Goal: Information Seeking & Learning: Compare options

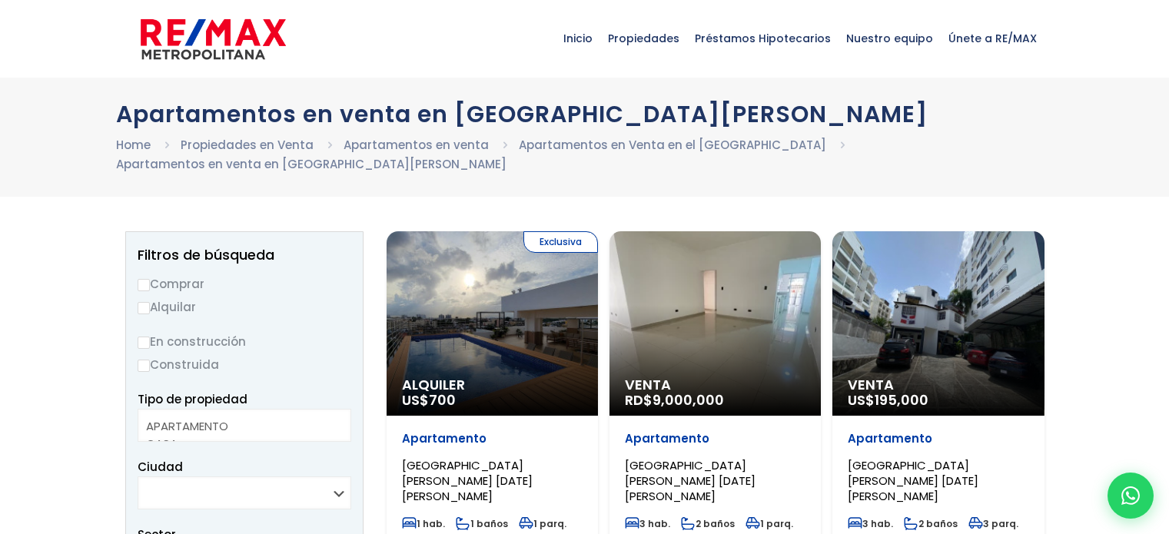
select select
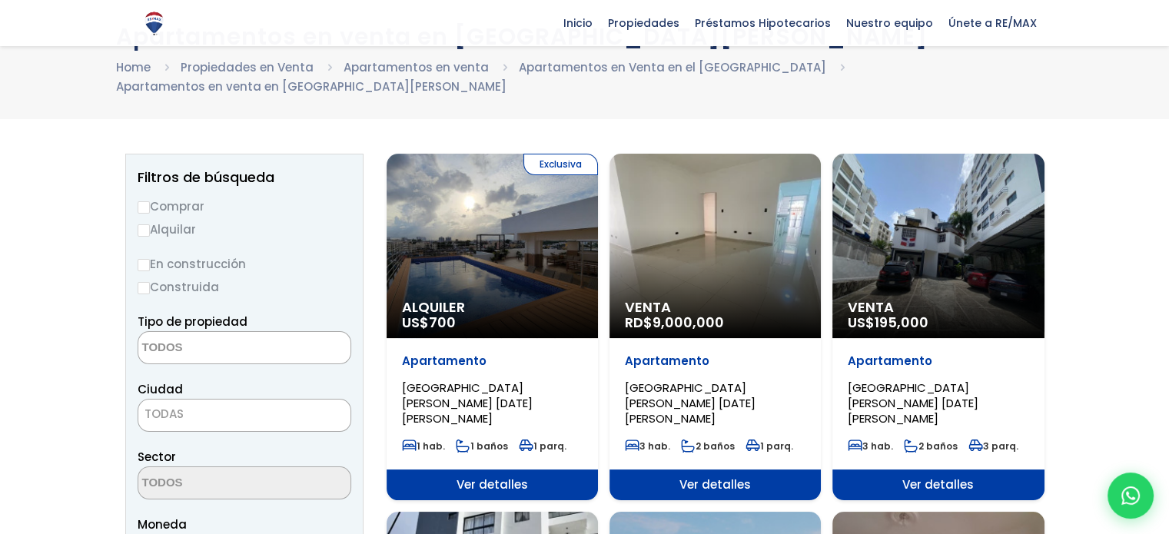
click at [146, 201] on input "Comprar" at bounding box center [144, 207] width 12 height 12
radio input "true"
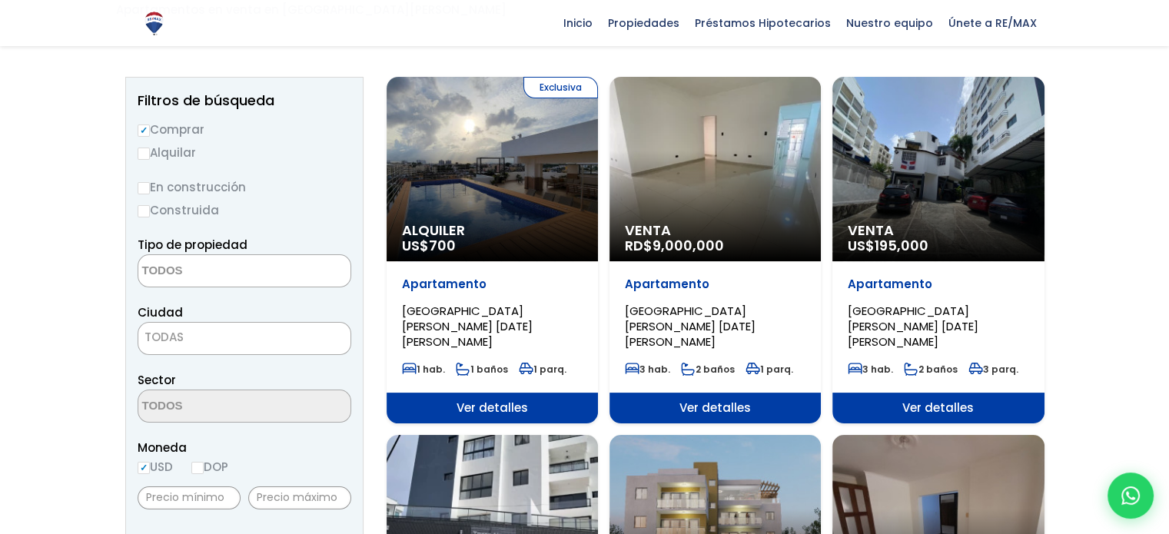
drag, startPoint x: 141, startPoint y: 241, endPoint x: 173, endPoint y: 250, distance: 32.8
click at [145, 255] on textarea "Search" at bounding box center [212, 271] width 149 height 33
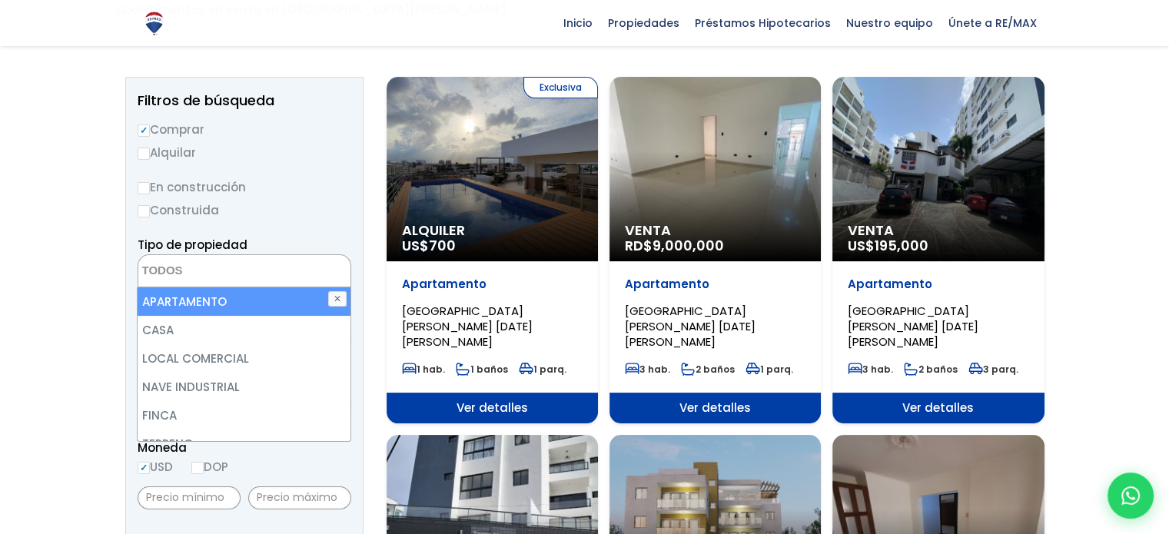
click at [190, 287] on li "APARTAMENTO" at bounding box center [244, 301] width 212 height 28
select select "apartment"
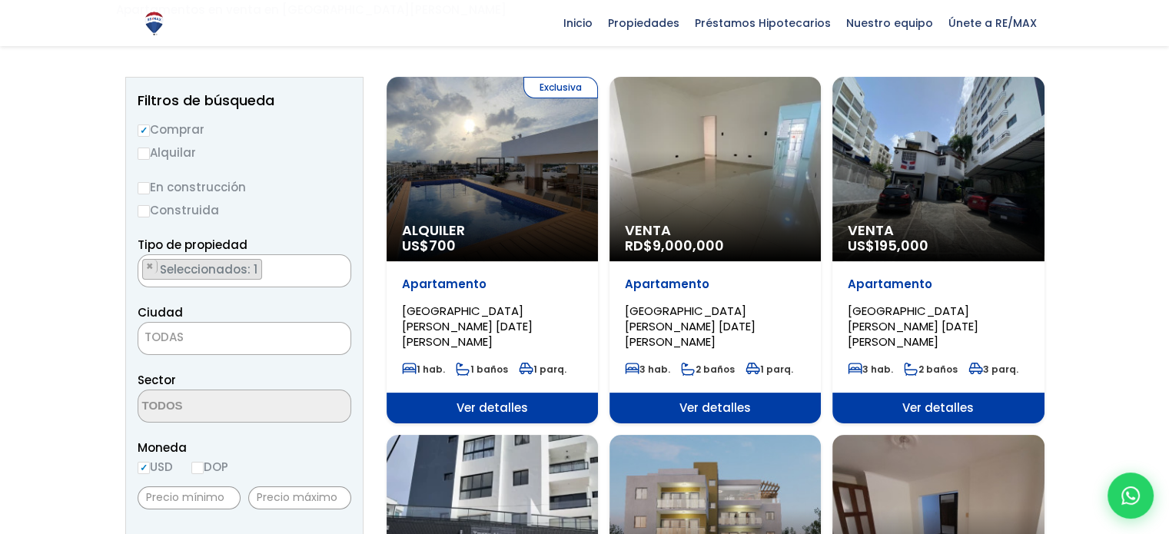
click at [180, 329] on span "TODAS" at bounding box center [163, 337] width 39 height 16
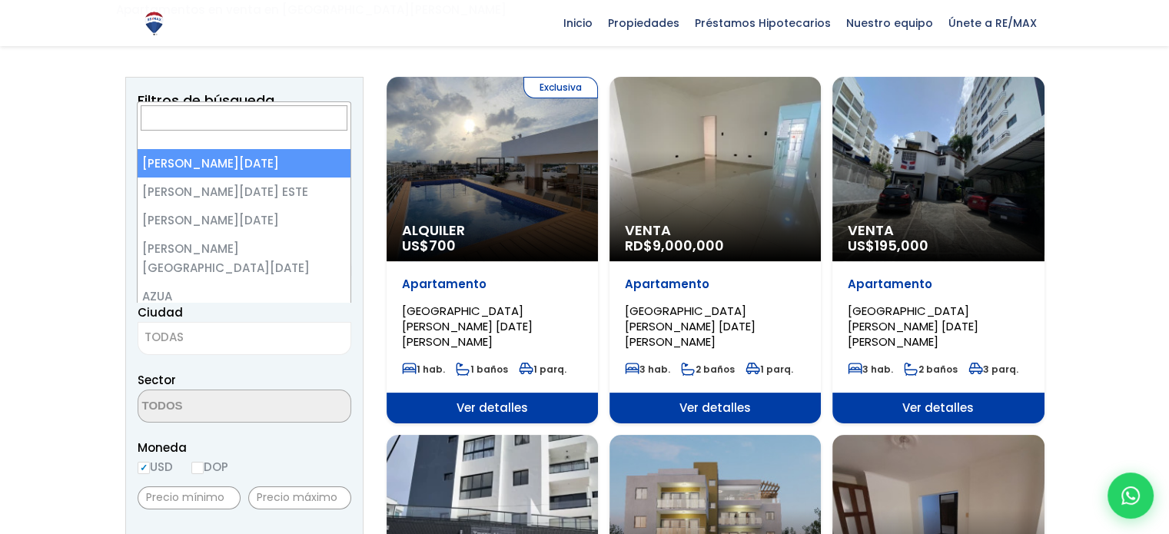
select select "1"
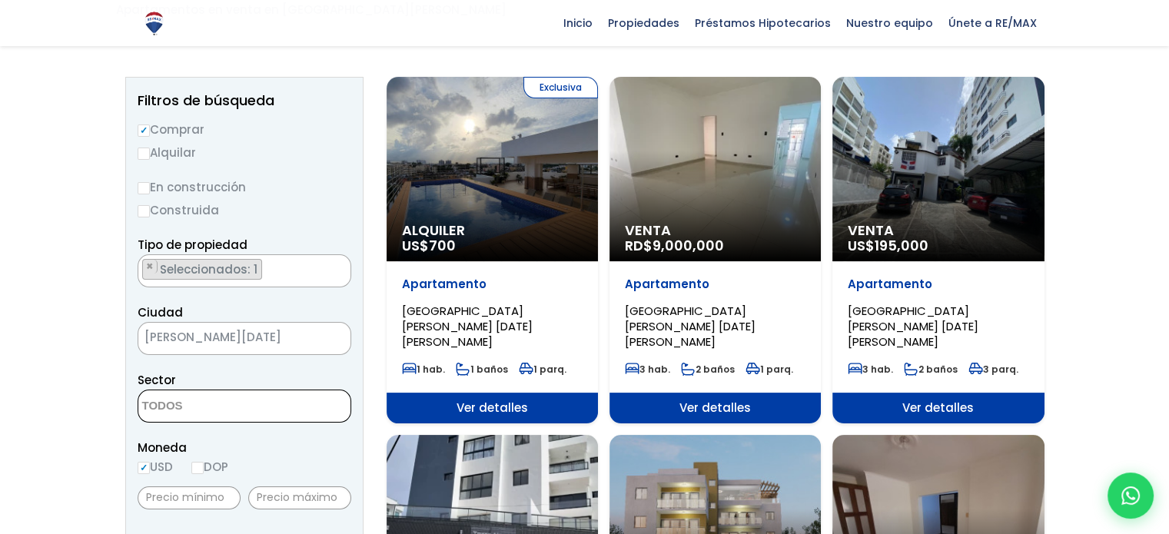
click at [201, 392] on textarea "Search" at bounding box center [212, 406] width 149 height 33
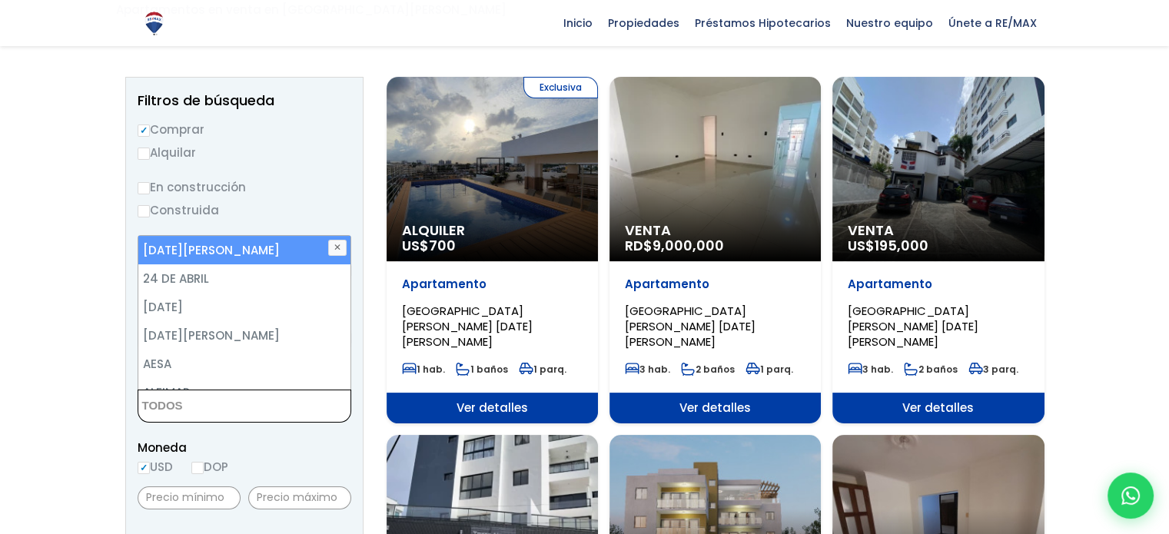
type textarea "o"
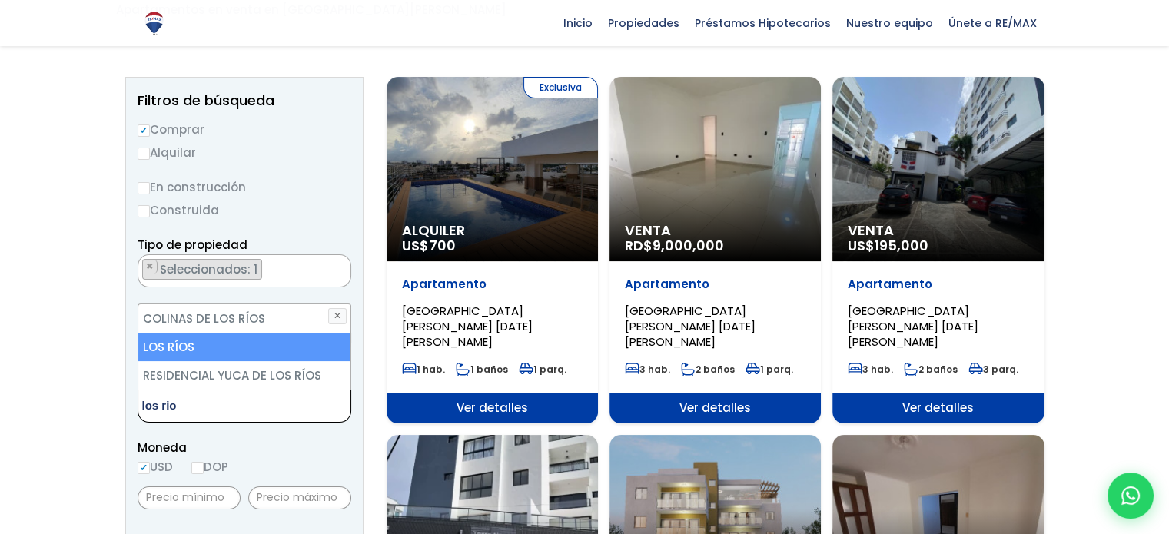
type textarea "los rio"
click at [178, 333] on li "LOS RÍOS" at bounding box center [244, 347] width 212 height 28
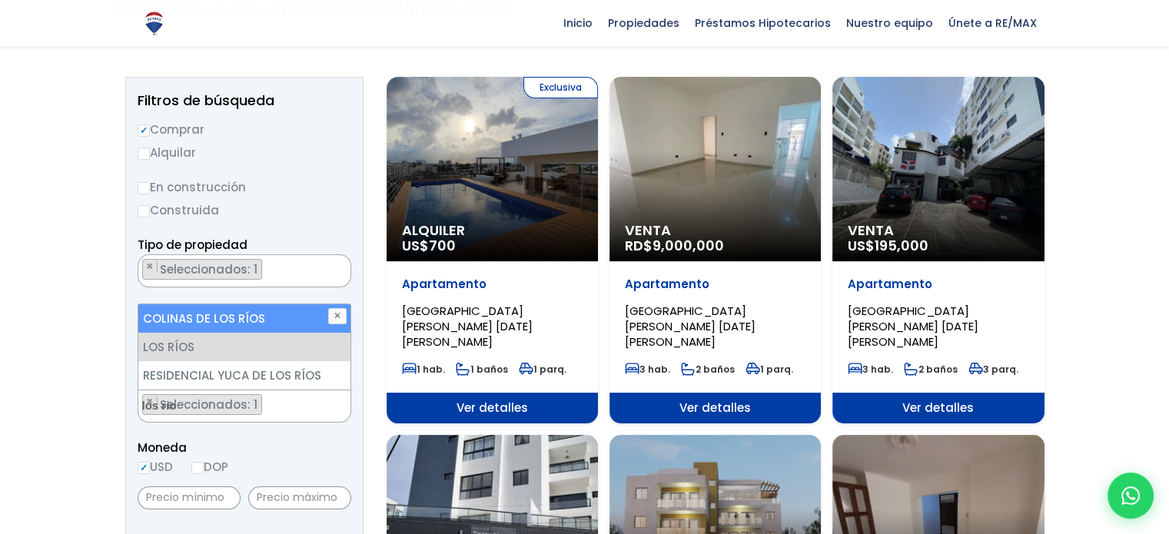
click at [191, 304] on li "COLINAS DE LOS RÍOS" at bounding box center [244, 318] width 212 height 28
select select "37"
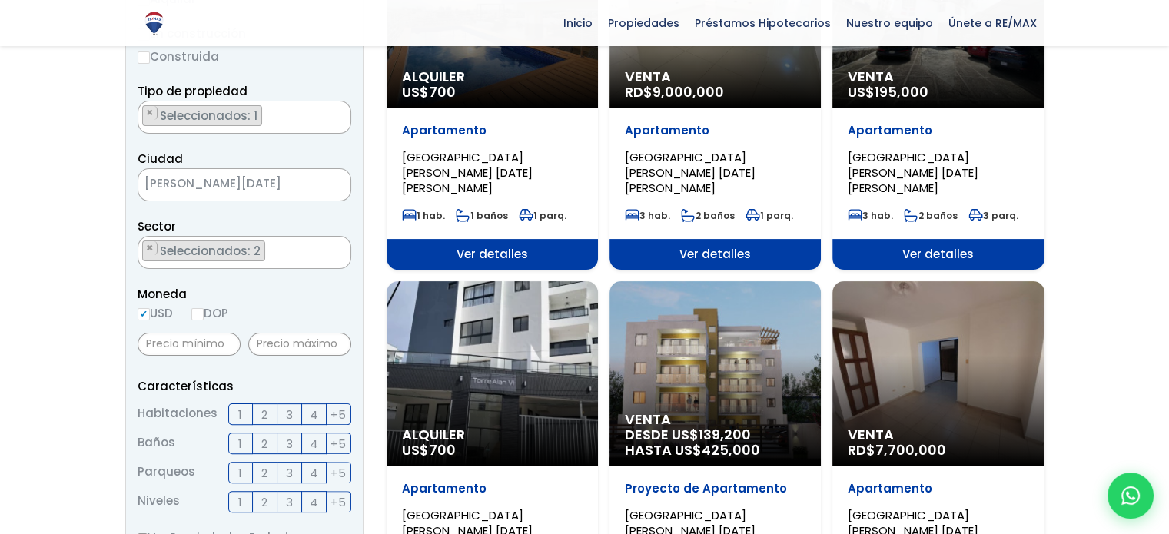
click at [263, 405] on span "2" at bounding box center [264, 414] width 6 height 19
click at [0, 0] on input "2" at bounding box center [0, 0] width 0 height 0
click at [283, 404] on label "3" at bounding box center [289, 415] width 25 height 22
click at [0, 0] on input "3" at bounding box center [0, 0] width 0 height 0
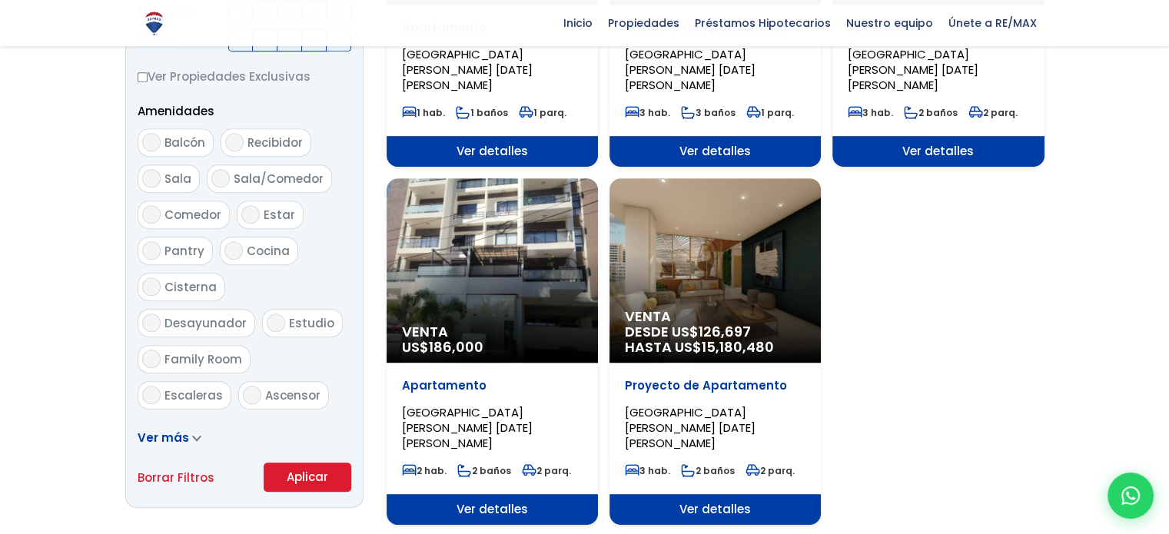
scroll to position [845, 0]
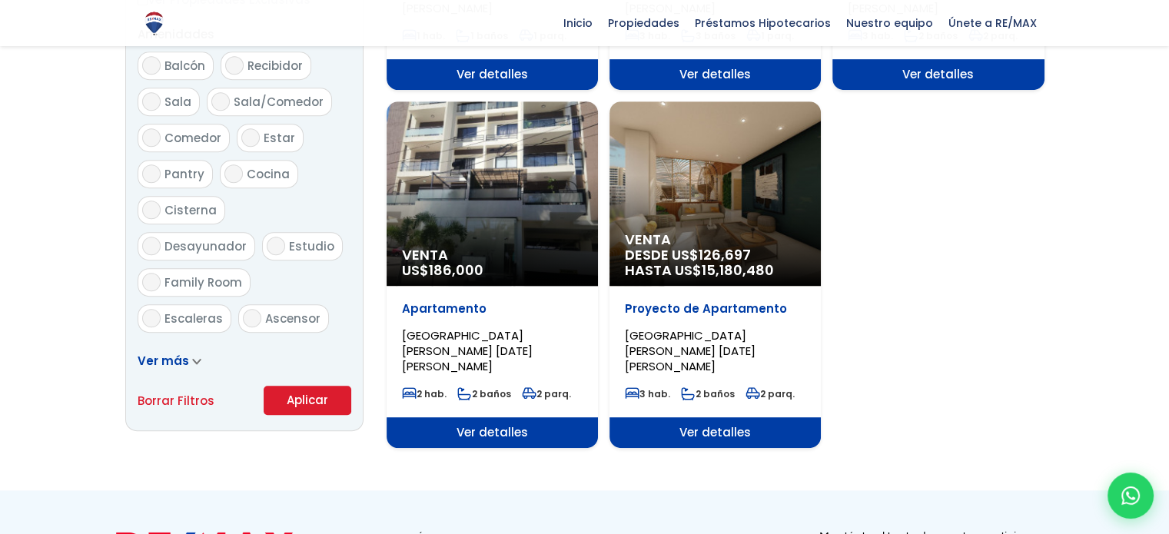
click at [281, 389] on button "Aplicar" at bounding box center [308, 400] width 88 height 29
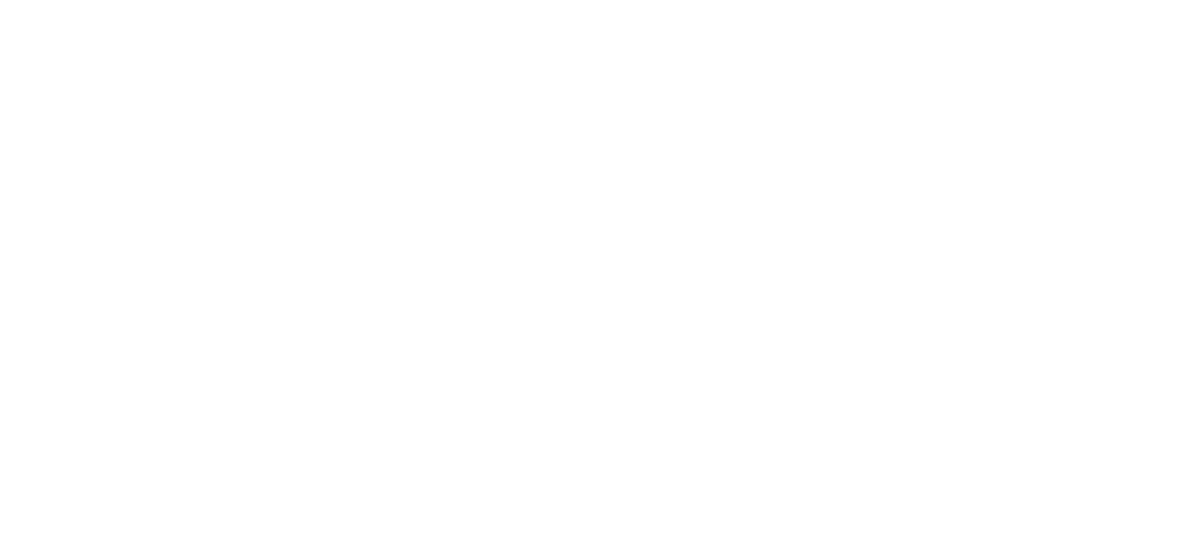
select select "1"
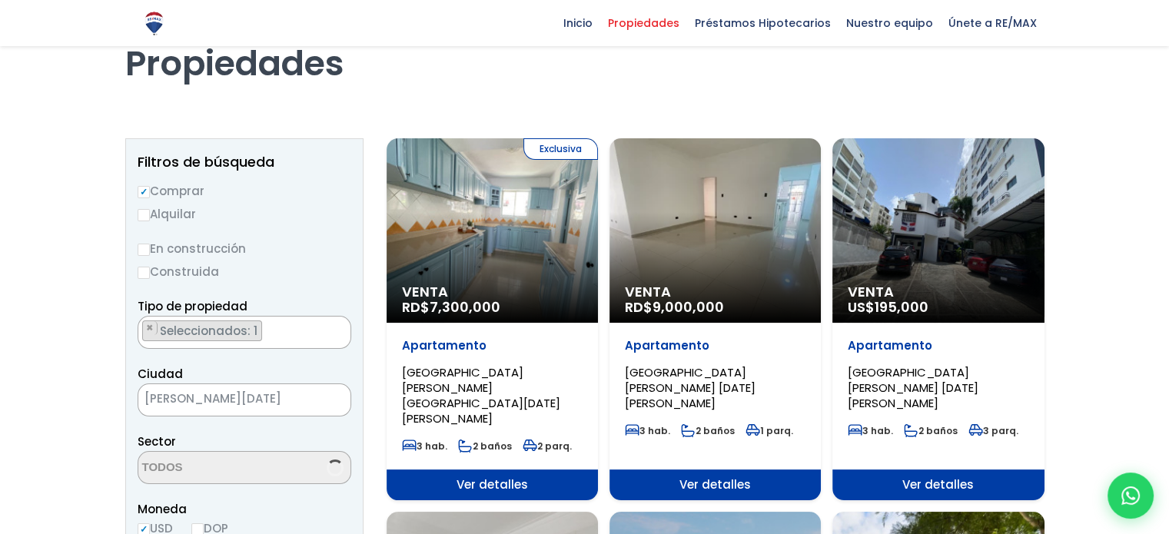
select select "37"
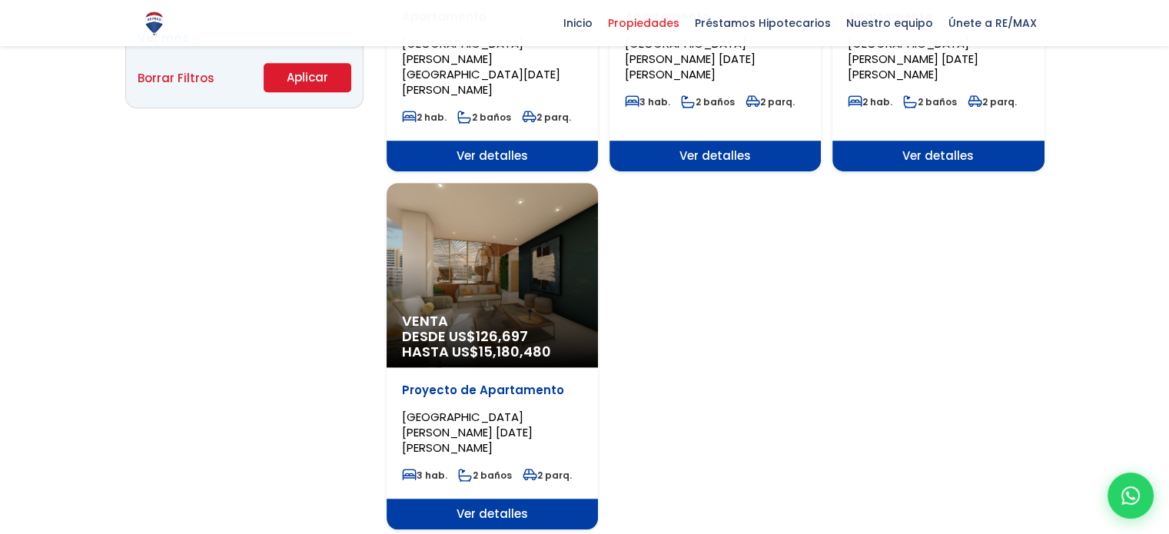
scroll to position [769, 0]
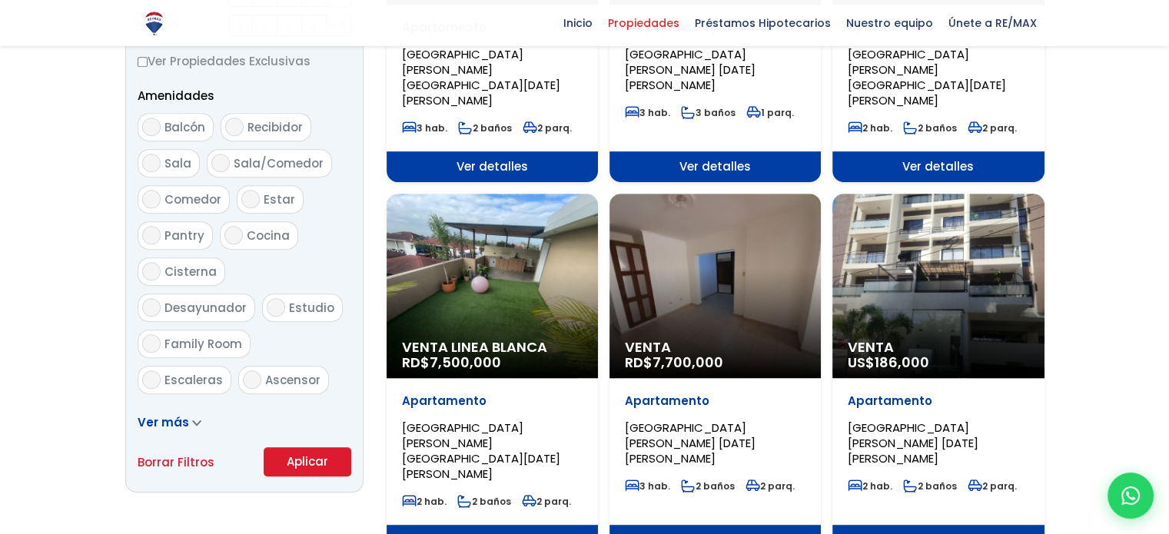
click at [978, 202] on div "Venta US$ 186,000" at bounding box center [937, 286] width 211 height 184
select select "37"
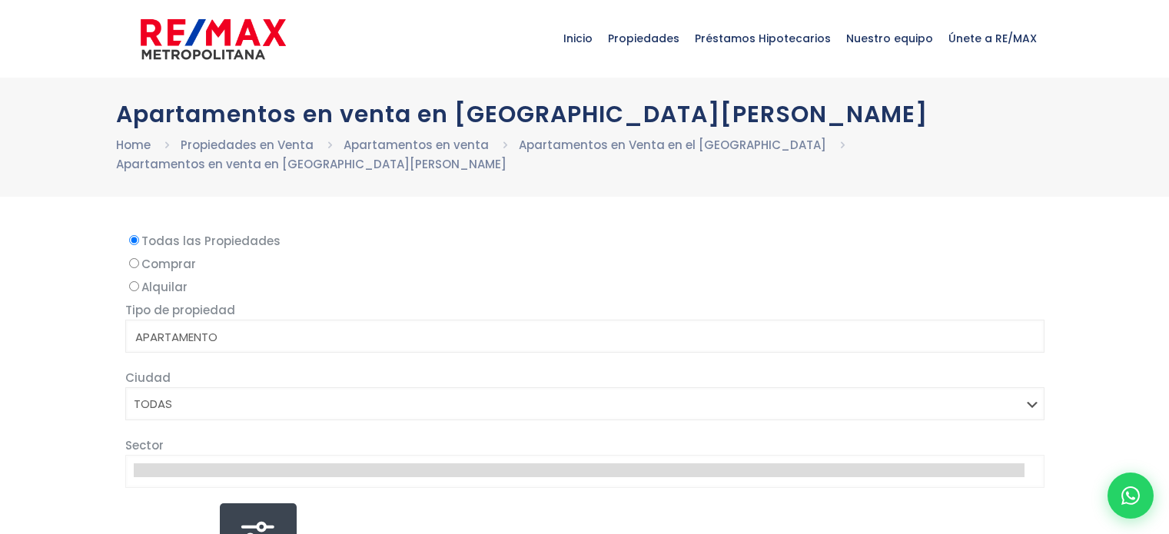
select select
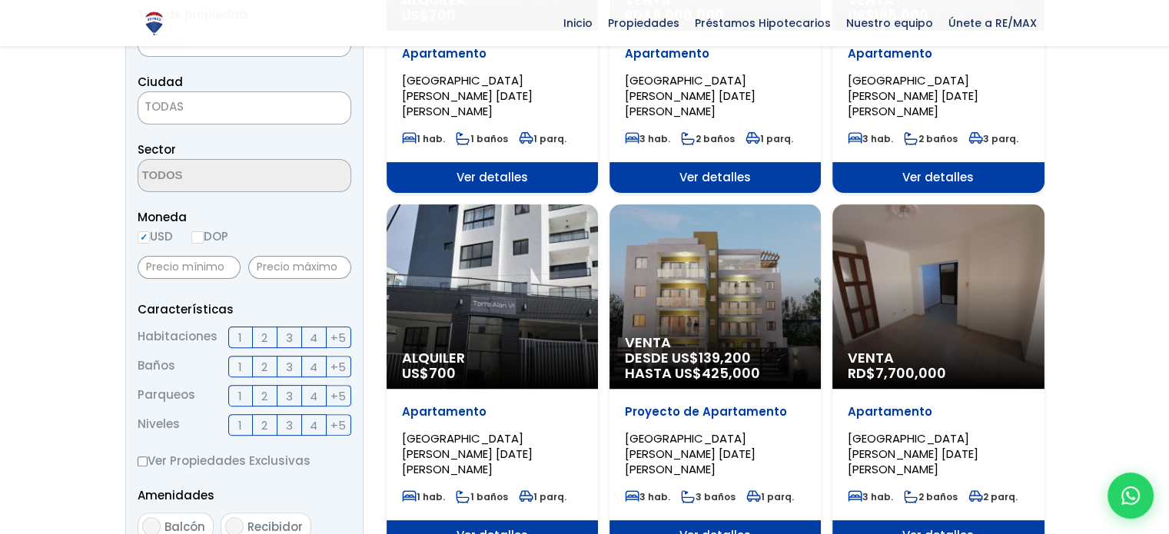
scroll to position [461, 0]
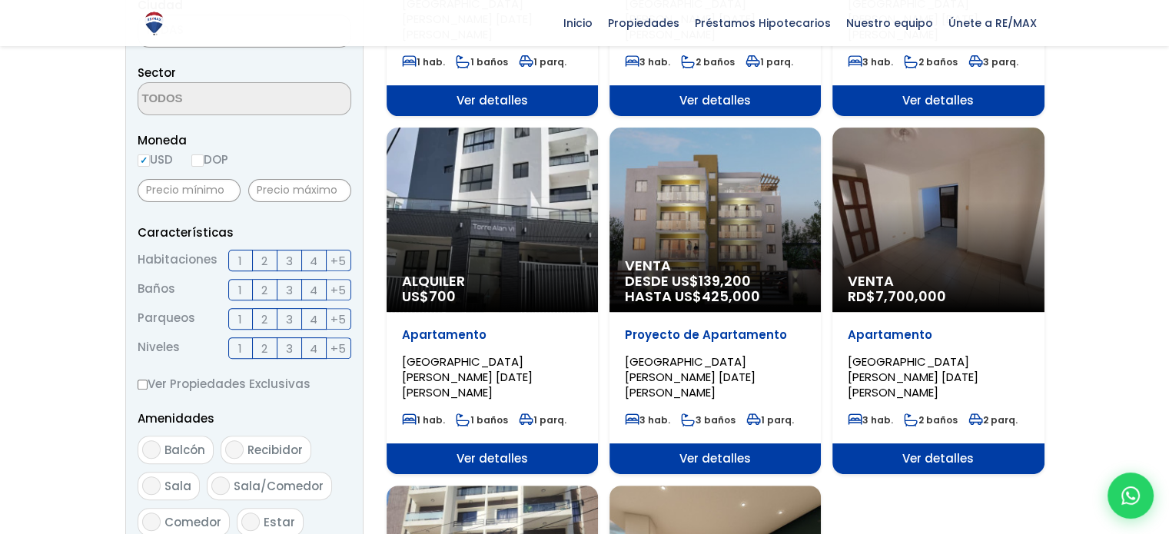
click at [286, 251] on span "3" at bounding box center [289, 260] width 7 height 19
click at [0, 0] on input "3" at bounding box center [0, 0] width 0 height 0
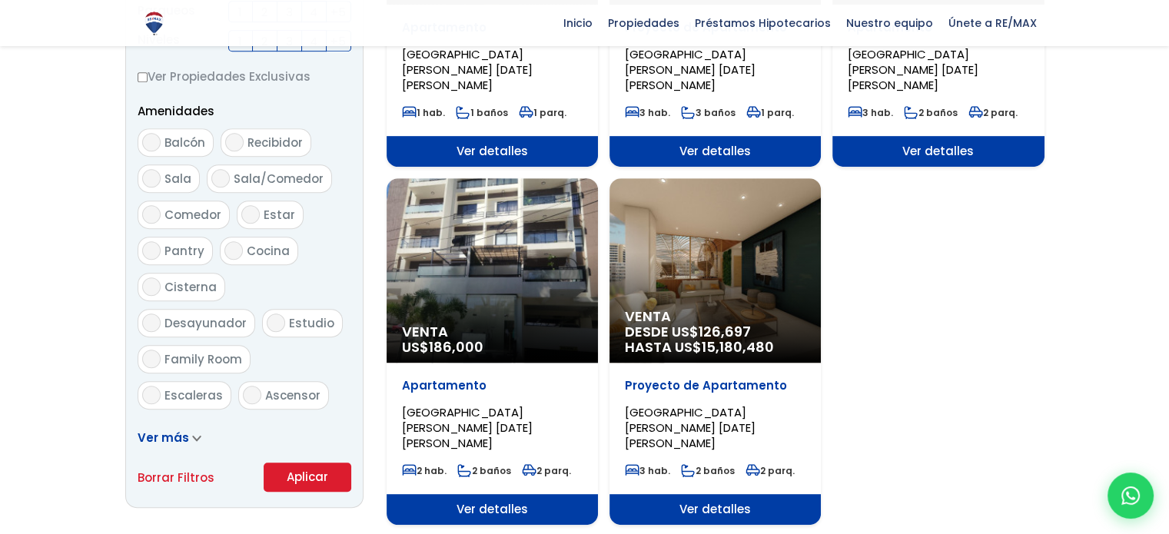
click at [291, 467] on button "Aplicar" at bounding box center [308, 477] width 88 height 29
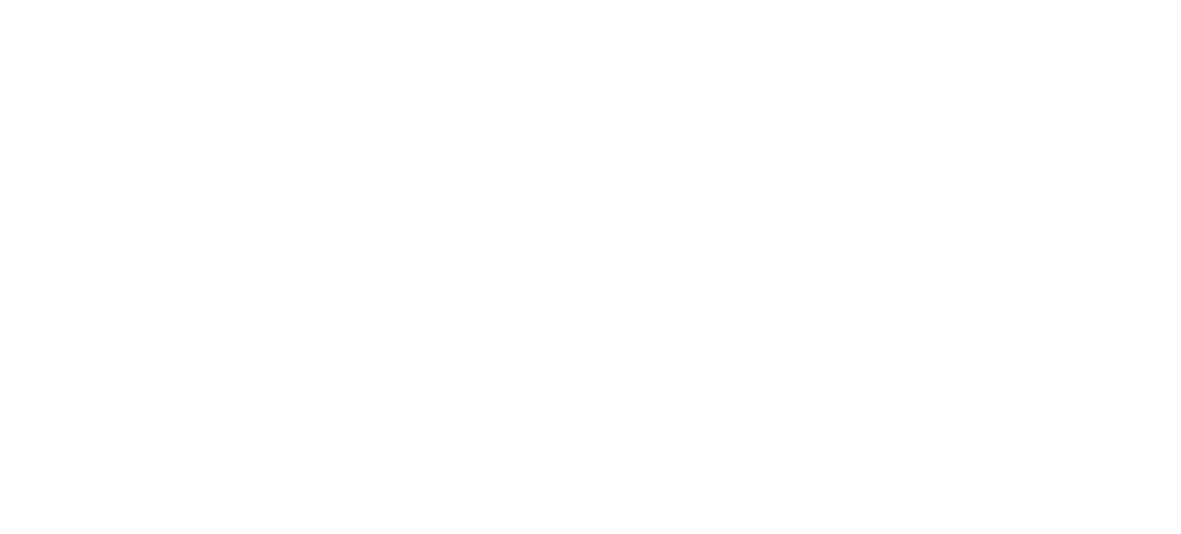
select select "1"
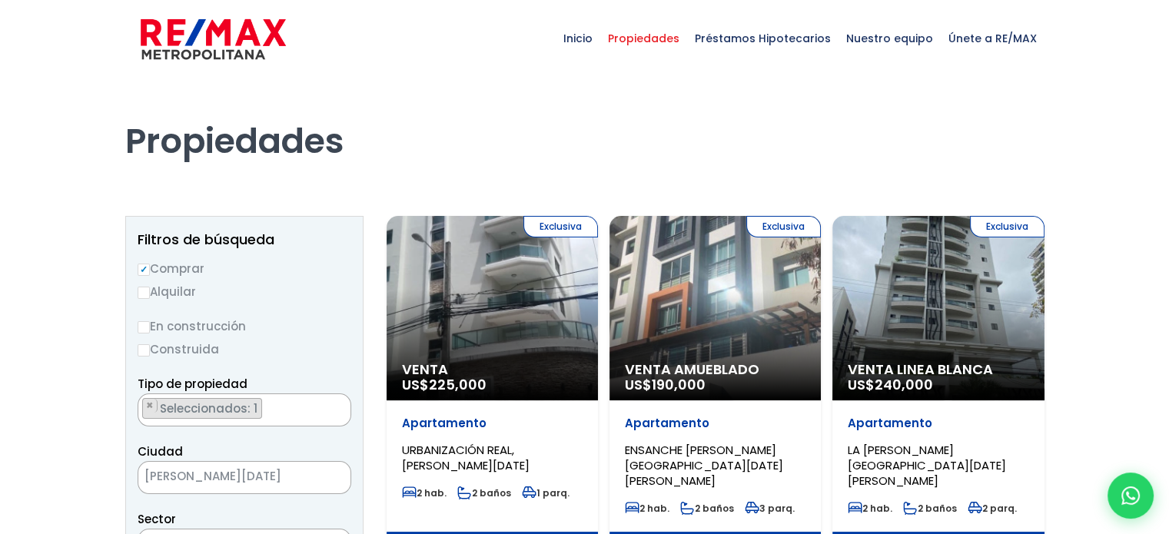
scroll to position [154, 0]
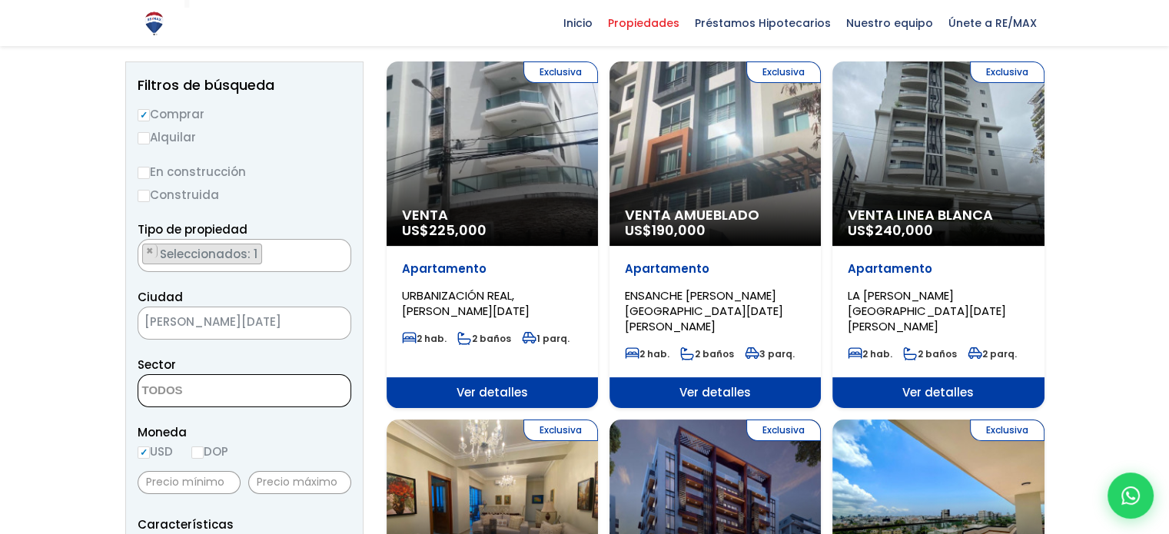
click at [173, 380] on textarea "Search" at bounding box center [212, 391] width 149 height 33
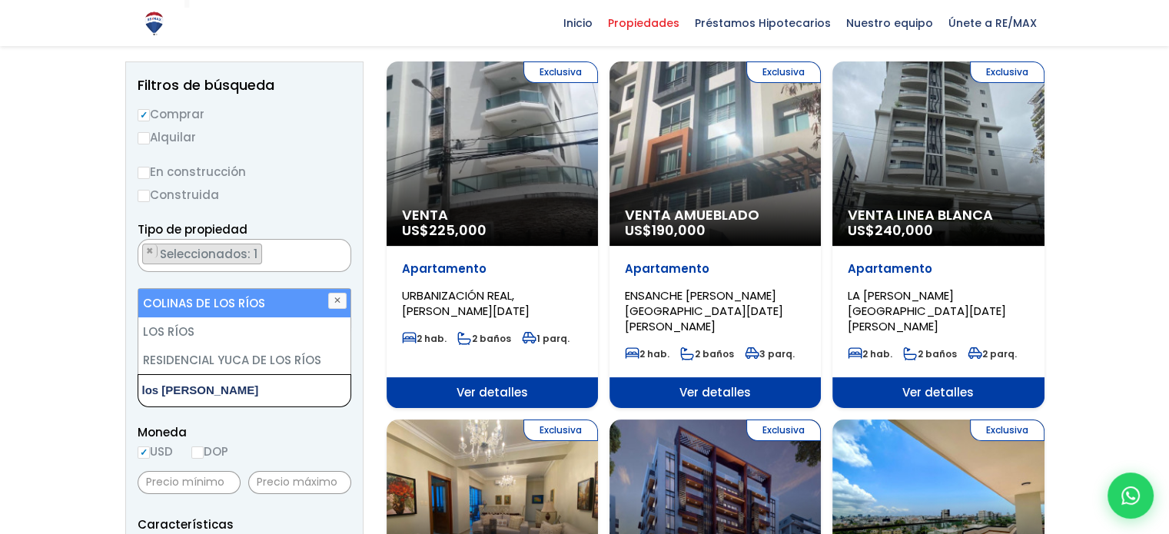
type textarea "los rios"
click at [184, 304] on li "COLINAS DE LOS RÍOS" at bounding box center [244, 303] width 212 height 28
select select "37"
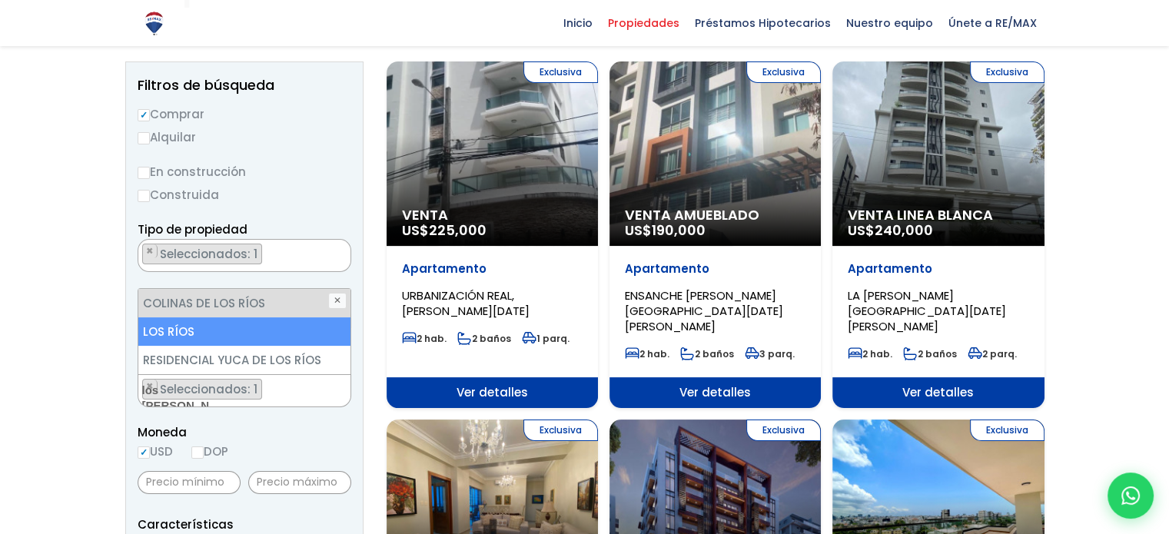
click at [188, 322] on li "LOS RÍOS" at bounding box center [244, 331] width 212 height 28
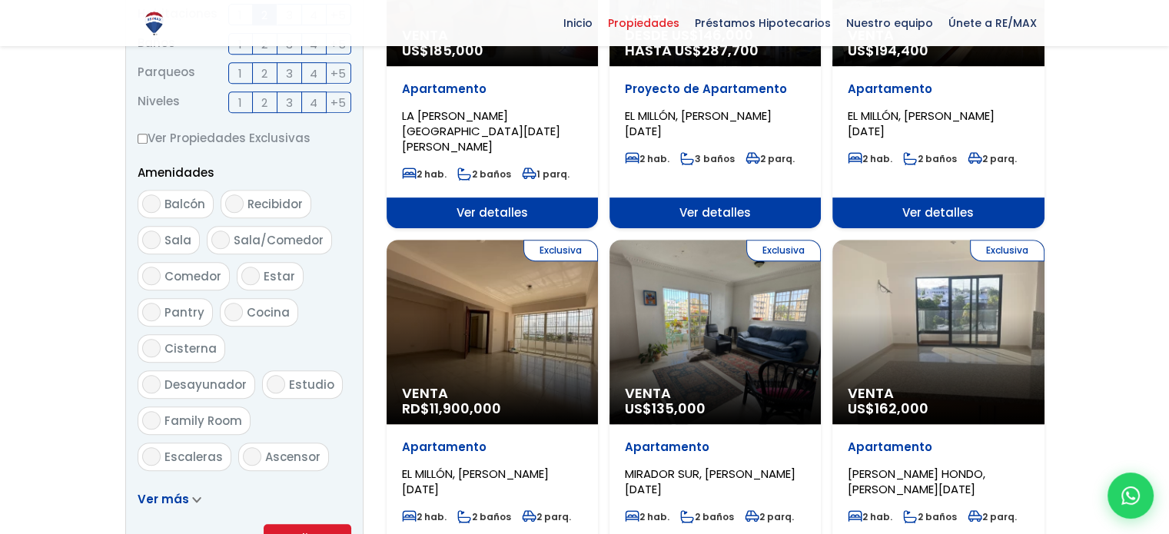
scroll to position [922, 0]
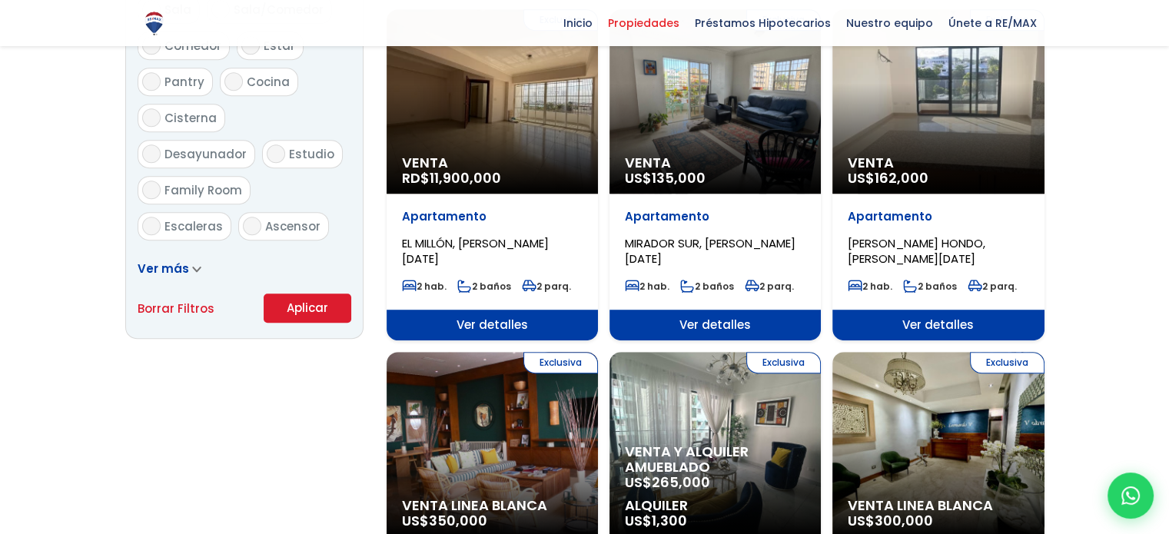
click at [287, 314] on button "Aplicar" at bounding box center [308, 308] width 88 height 29
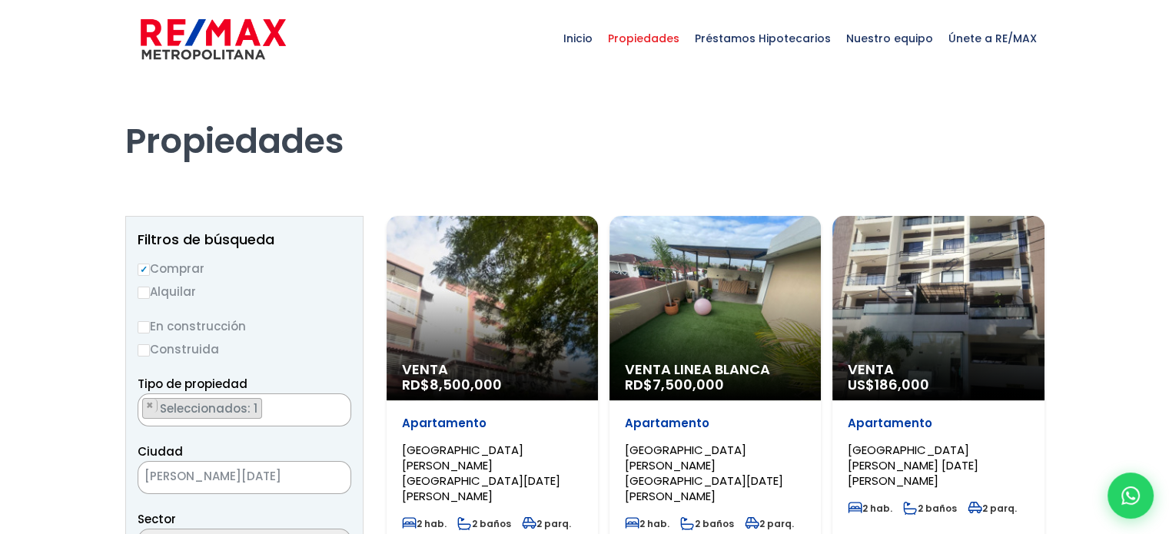
scroll to position [2960, 0]
select select "37"
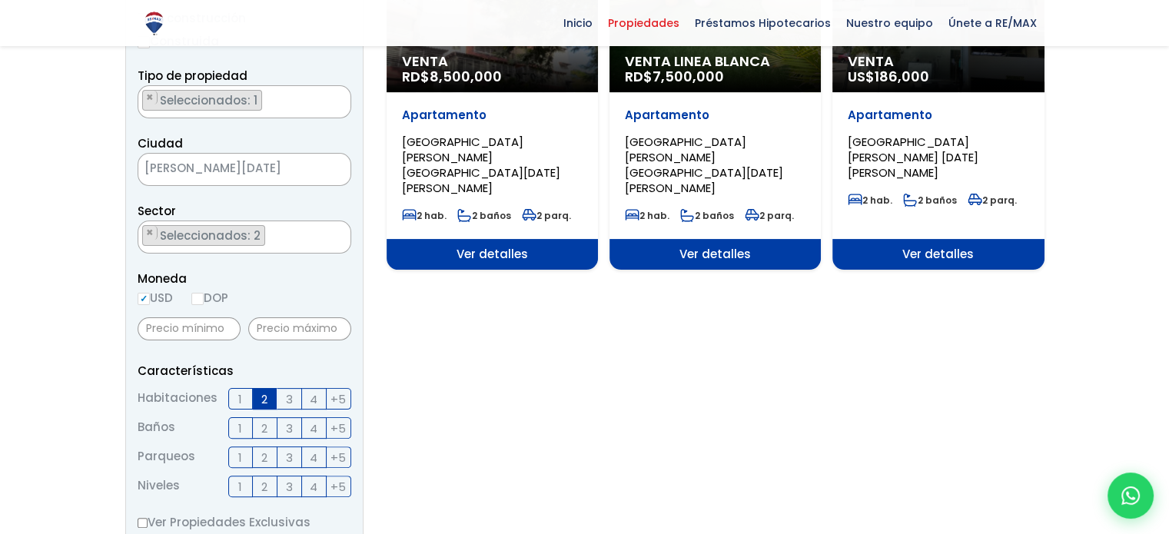
scroll to position [384, 0]
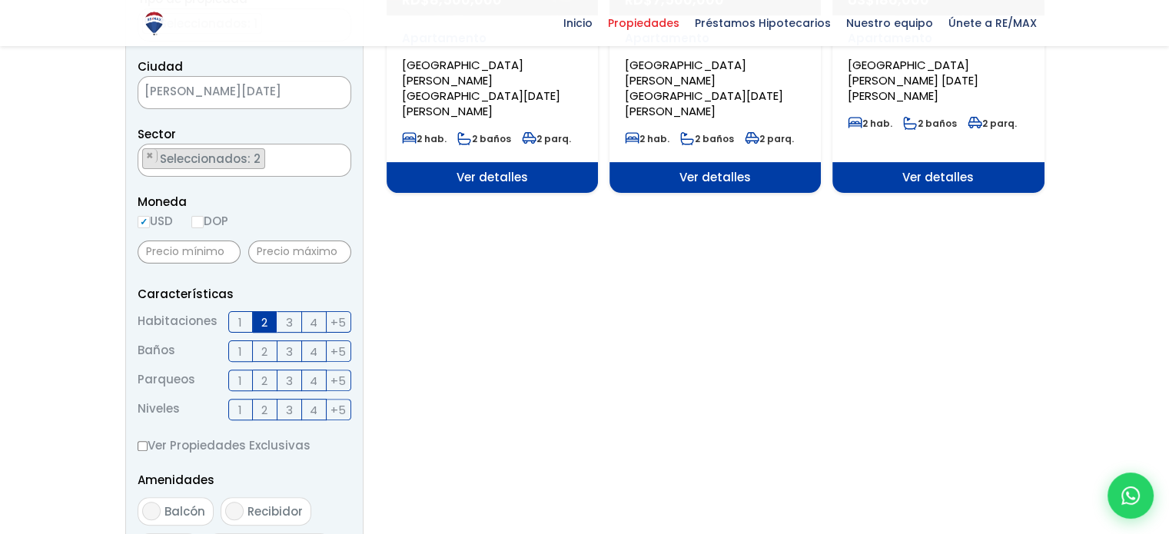
click at [294, 320] on label "3" at bounding box center [289, 322] width 25 height 22
click at [0, 0] on input "3" at bounding box center [0, 0] width 0 height 0
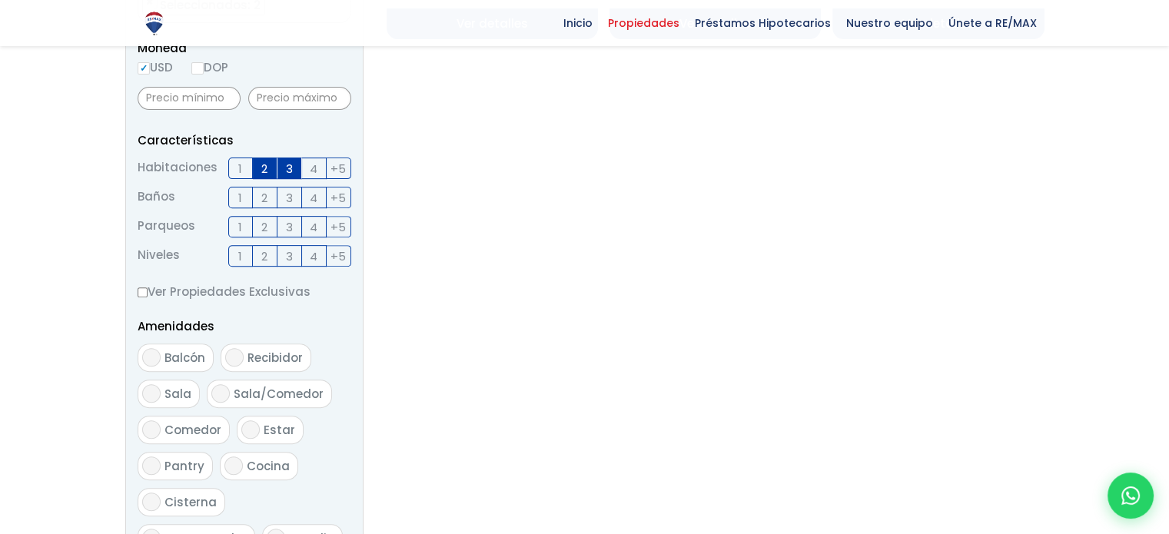
scroll to position [845, 0]
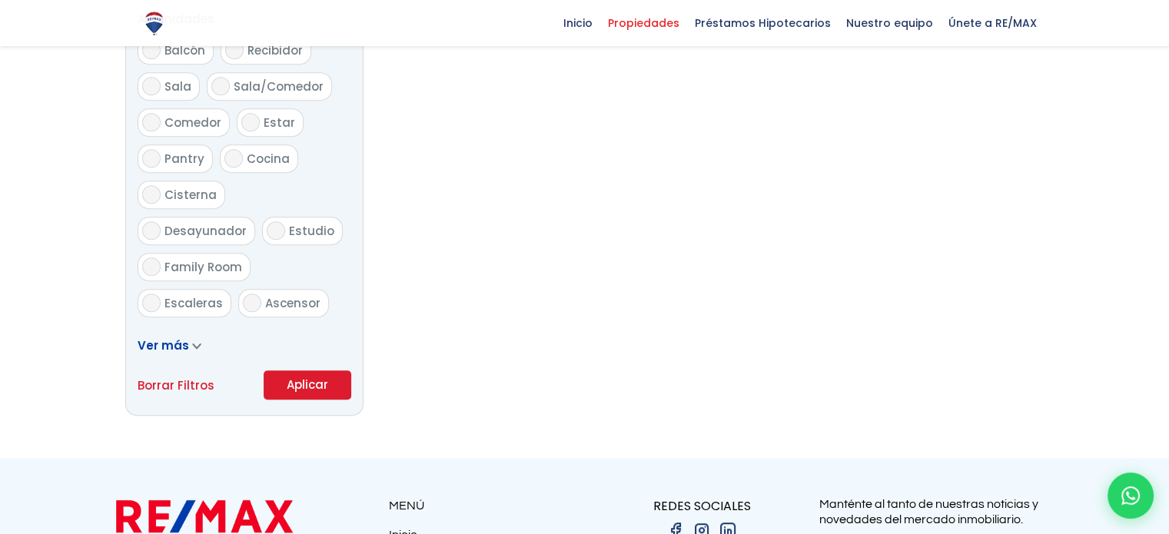
click at [314, 377] on button "Aplicar" at bounding box center [308, 384] width 88 height 29
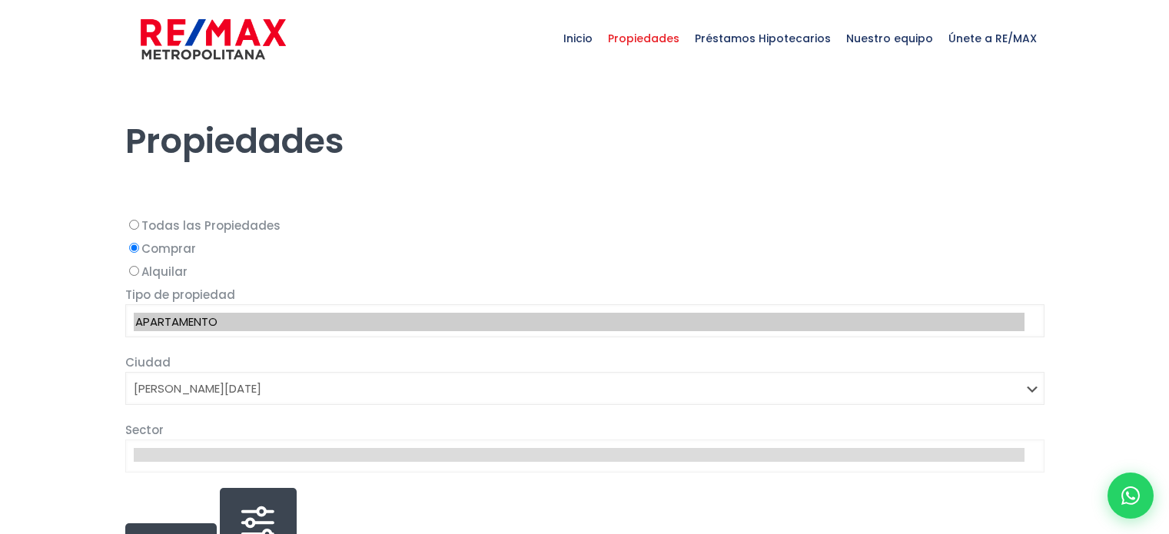
select select "1"
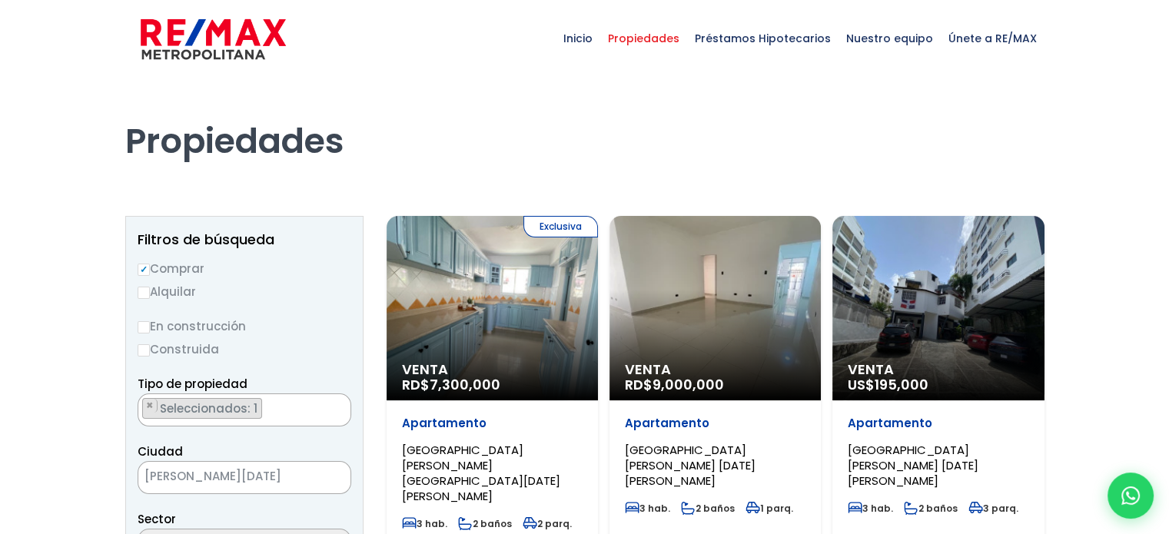
scroll to position [231, 0]
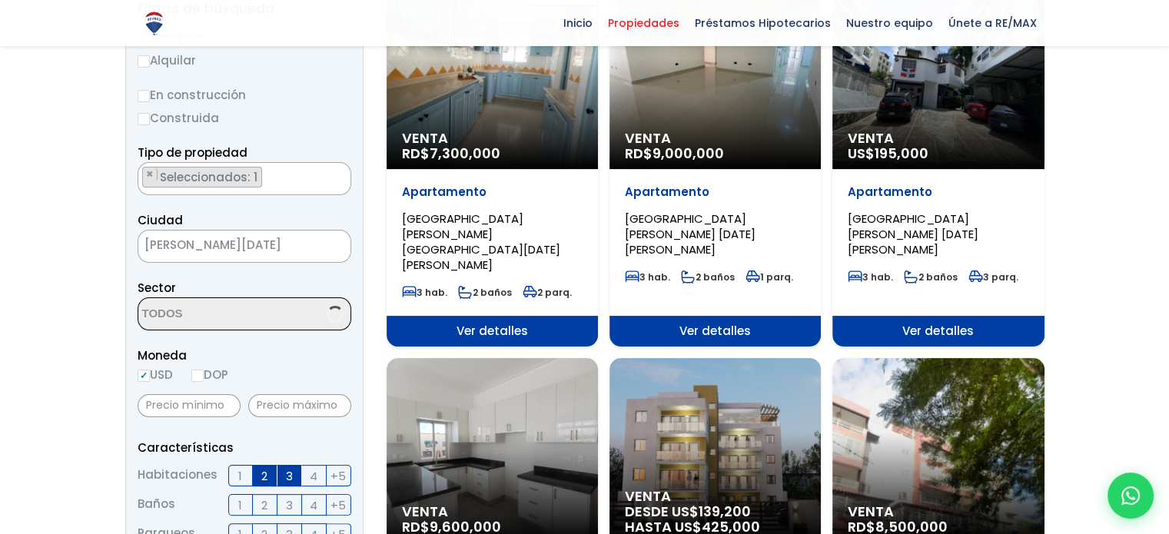
select select "37"
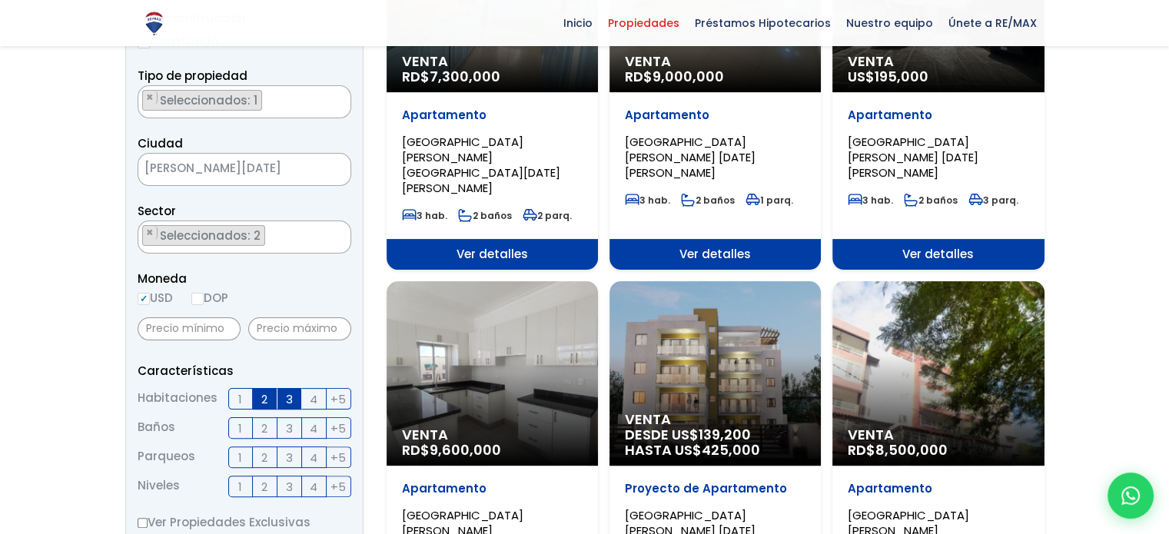
scroll to position [77, 0]
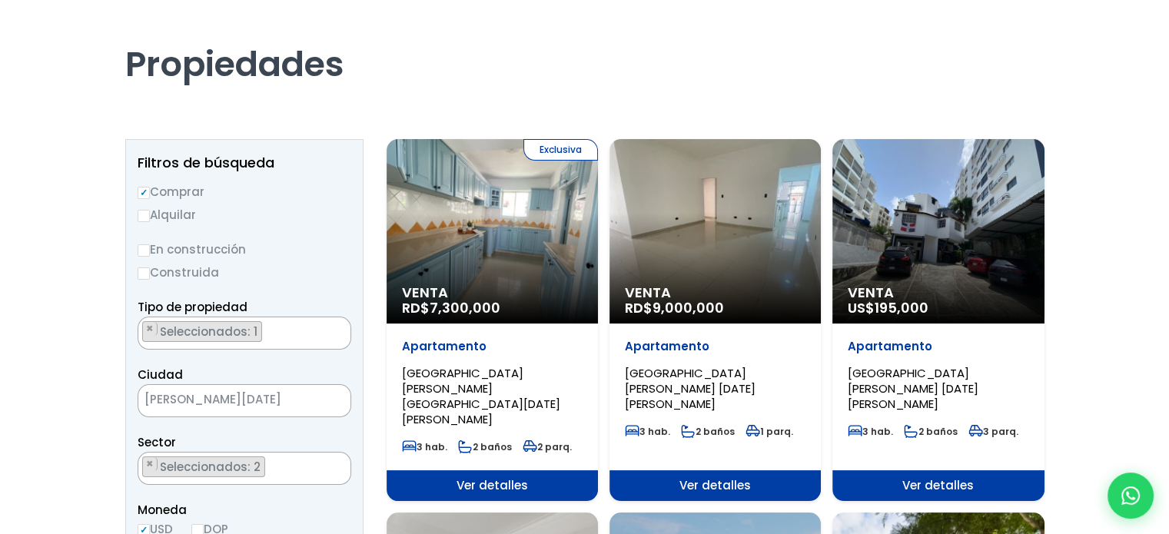
click at [679, 226] on div "Venta RD$ 9,000,000" at bounding box center [714, 231] width 211 height 184
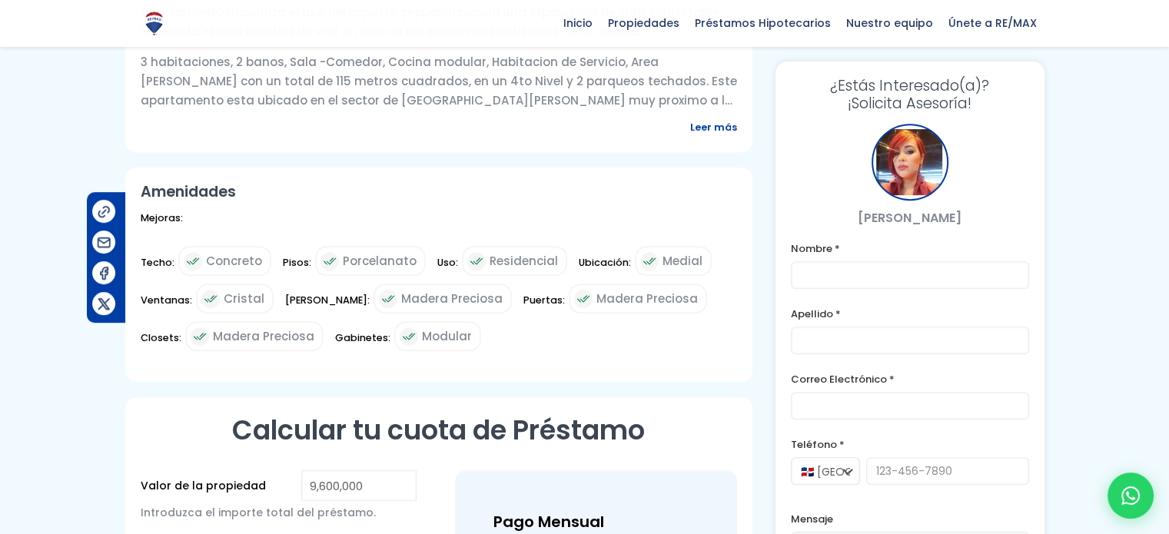
scroll to position [615, 0]
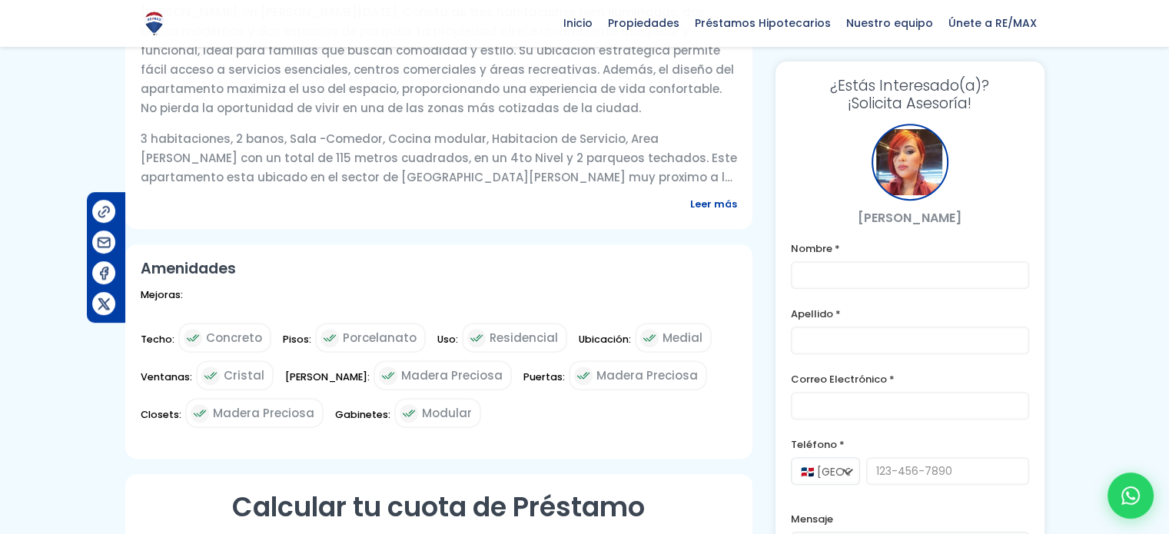
click at [726, 214] on span "Leer más" at bounding box center [713, 203] width 47 height 19
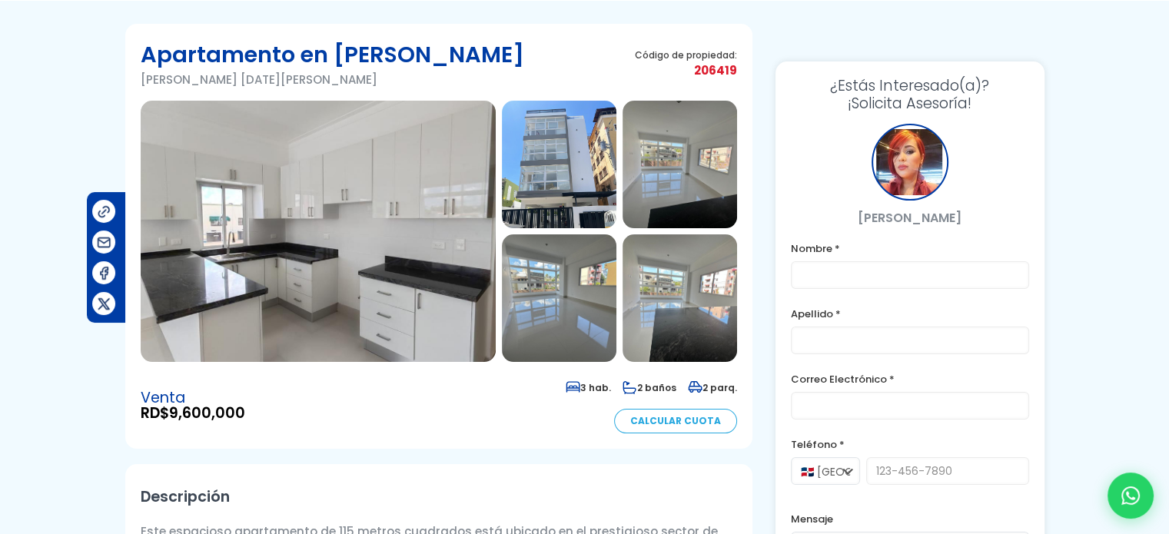
scroll to position [0, 0]
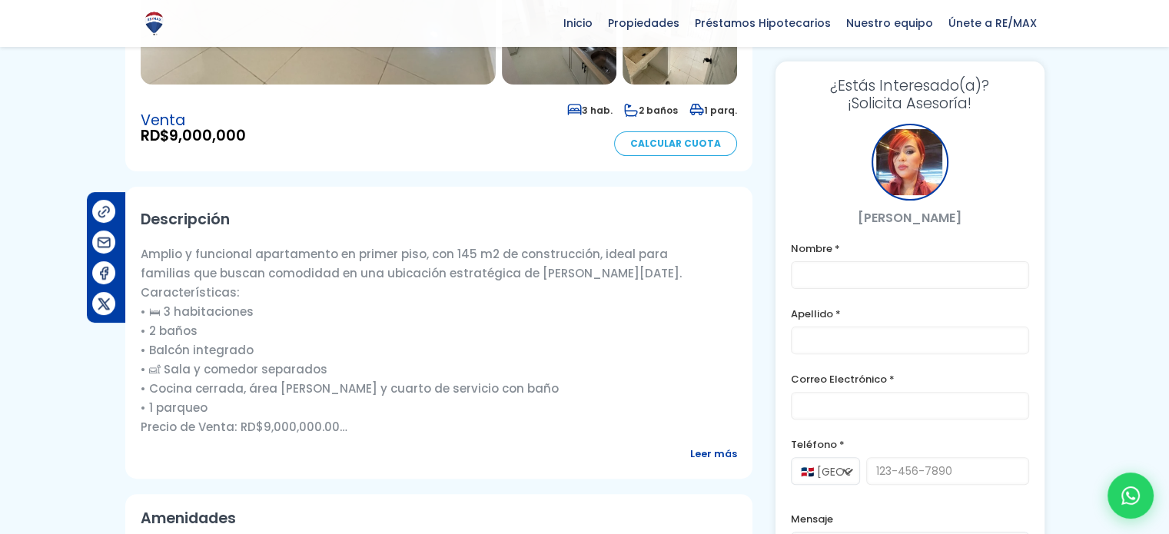
scroll to position [461, 0]
